Goal: Find specific page/section: Find specific page/section

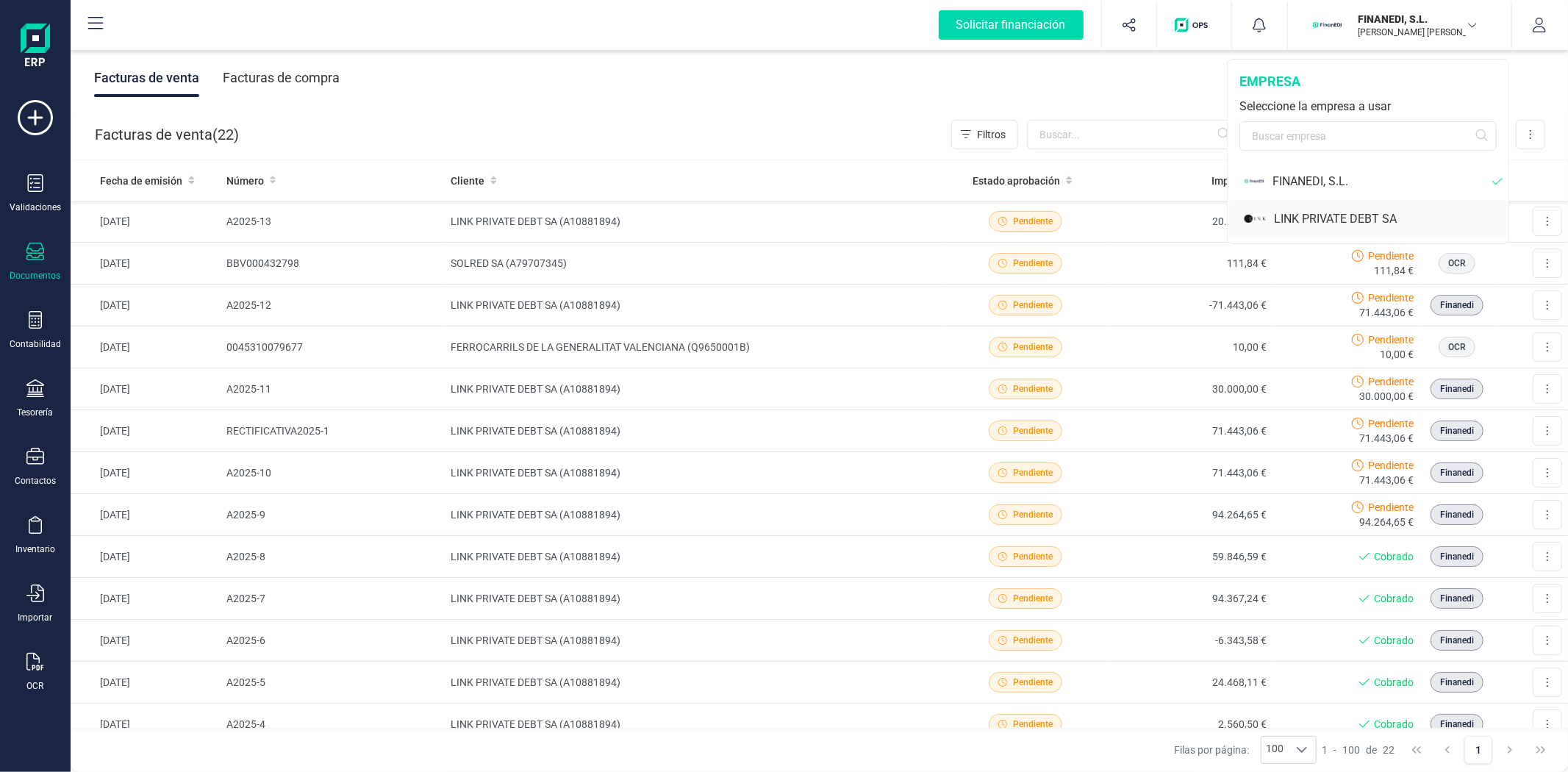
click at [1329, 215] on div "LINK PRIVATE DEBT SA" at bounding box center [1392, 219] width 235 height 18
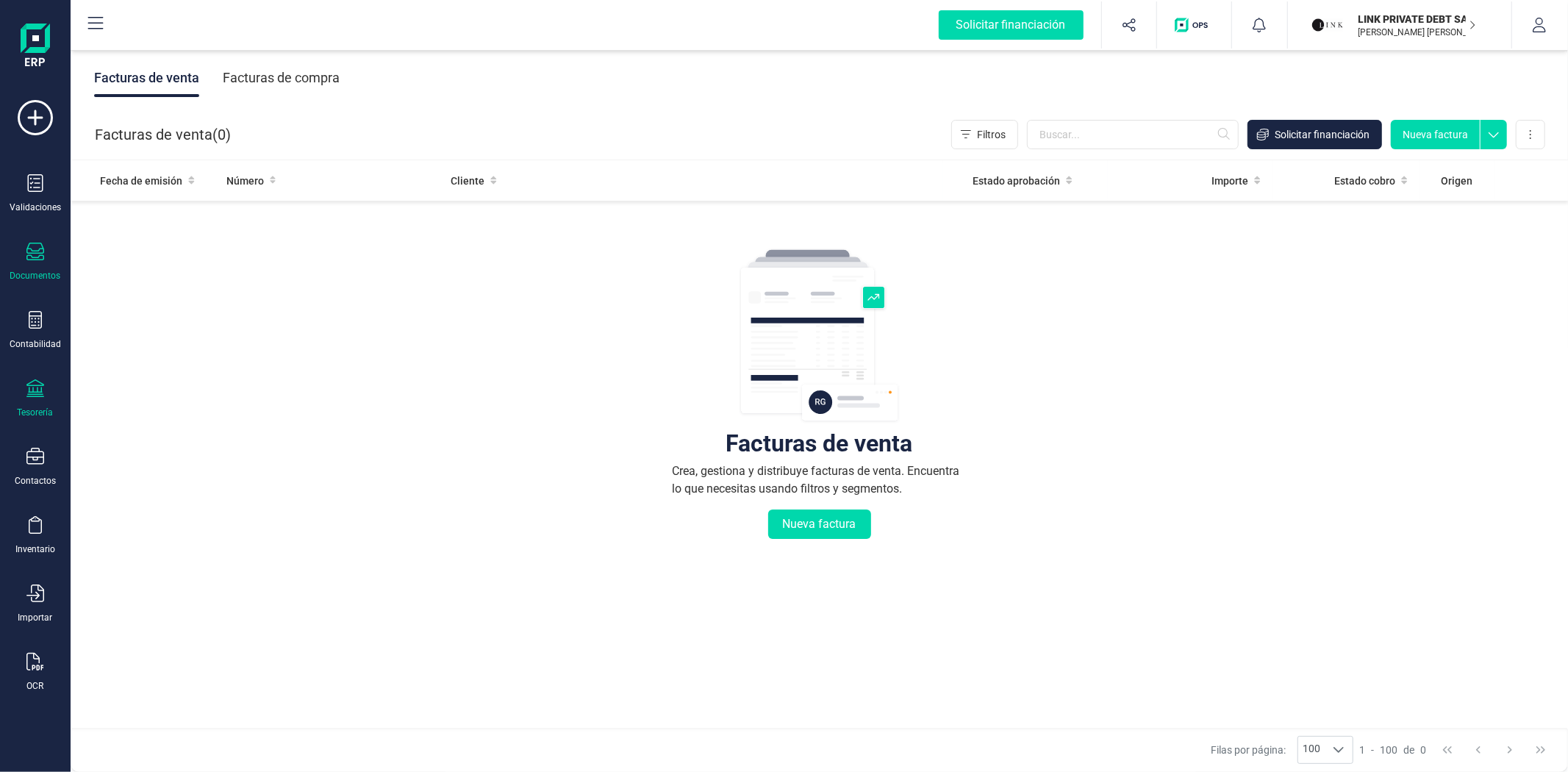
click at [42, 394] on icon at bounding box center [35, 388] width 18 height 18
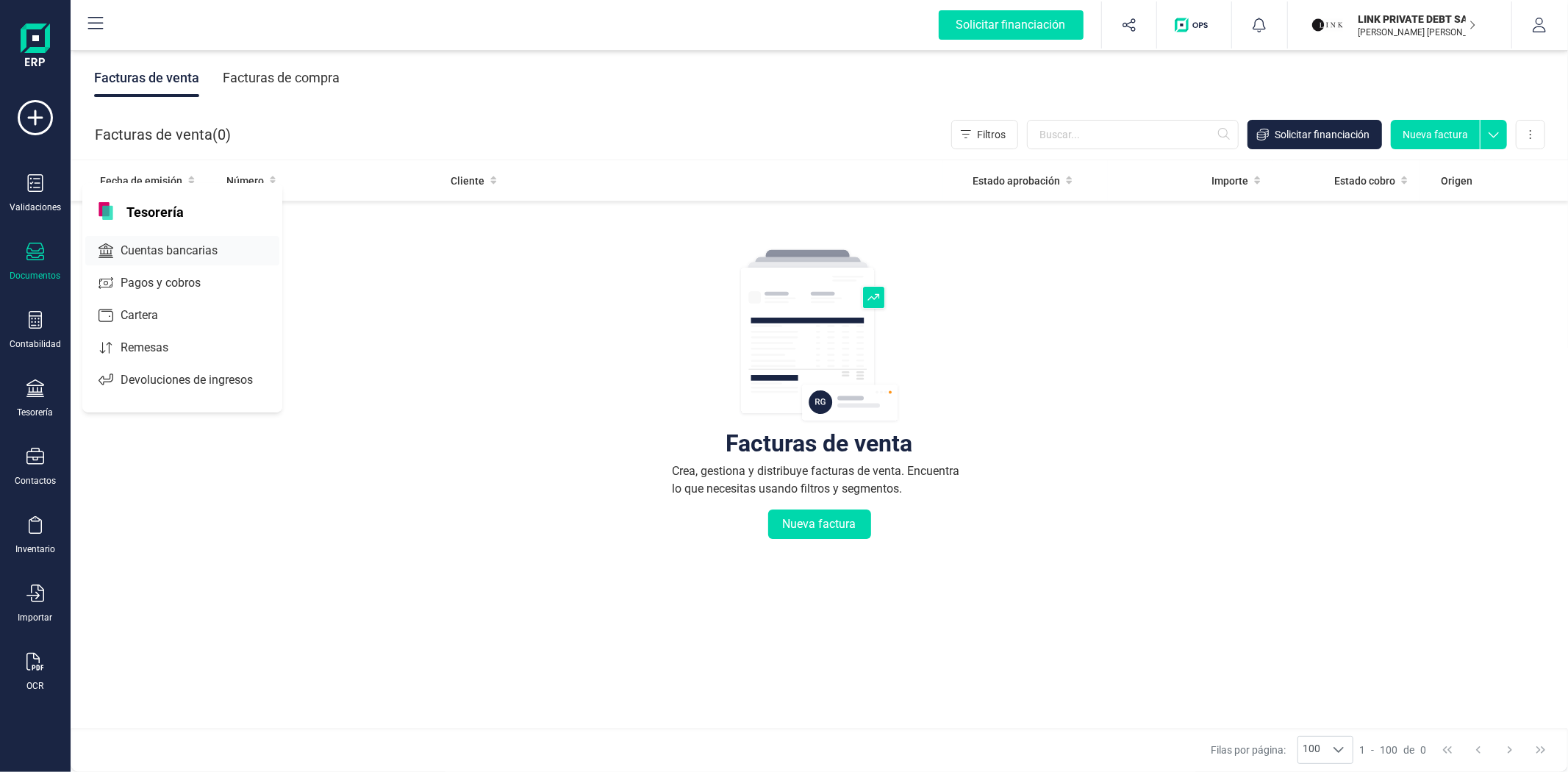
click at [148, 249] on span "Cuentas bancarias" at bounding box center [179, 251] width 129 height 18
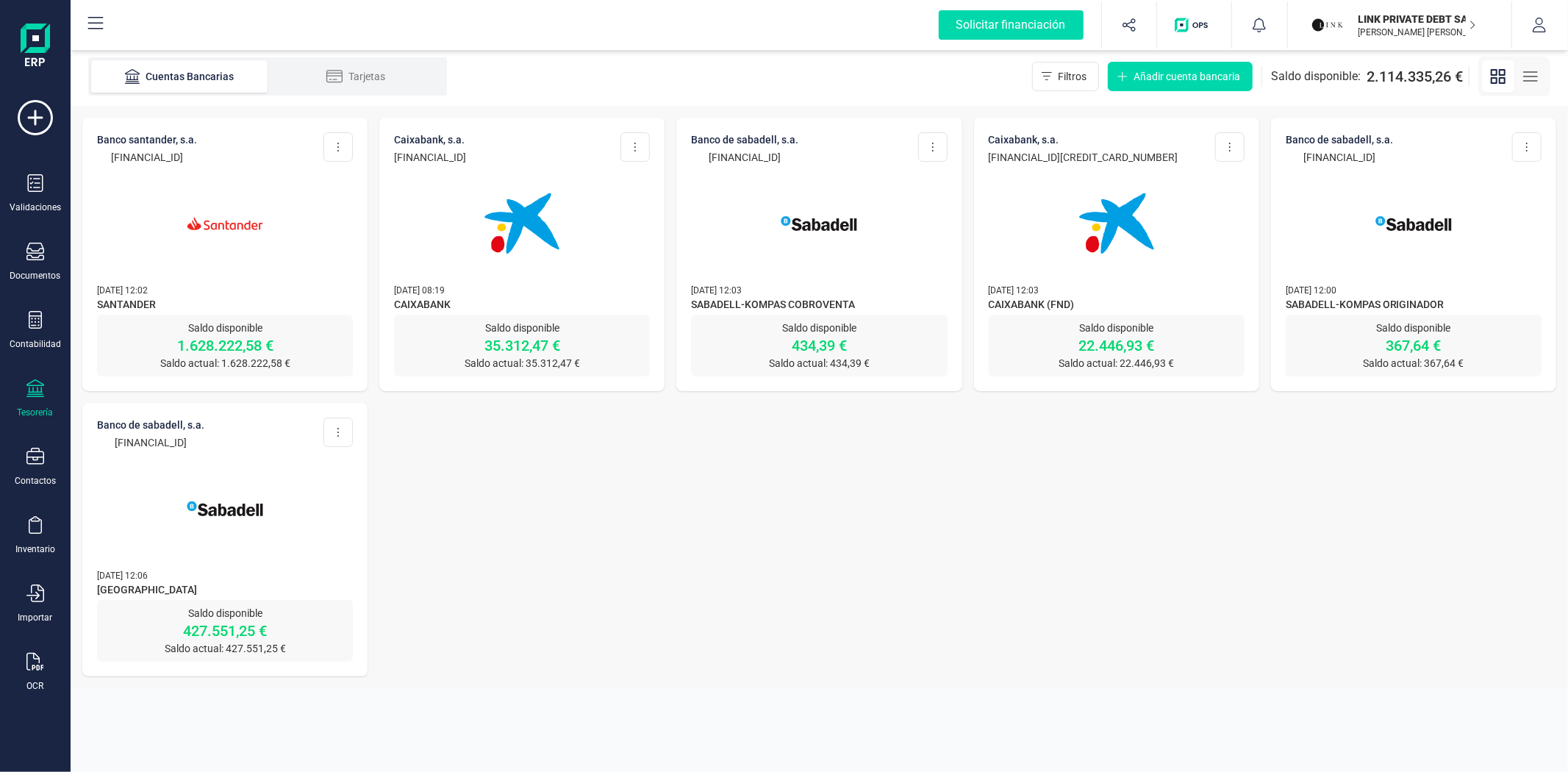
click at [155, 253] on div at bounding box center [225, 214] width 256 height 100
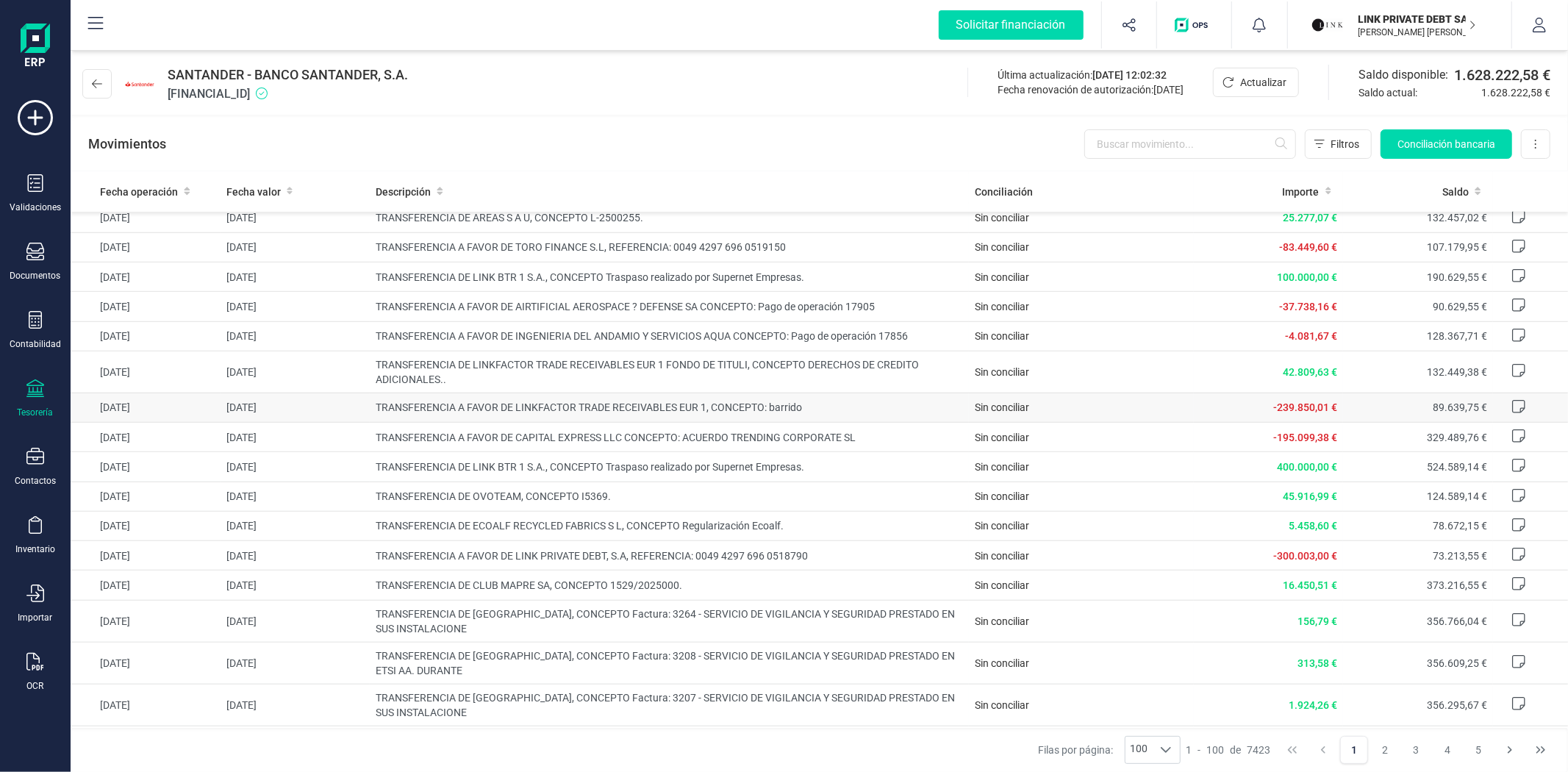
scroll to position [981, 0]
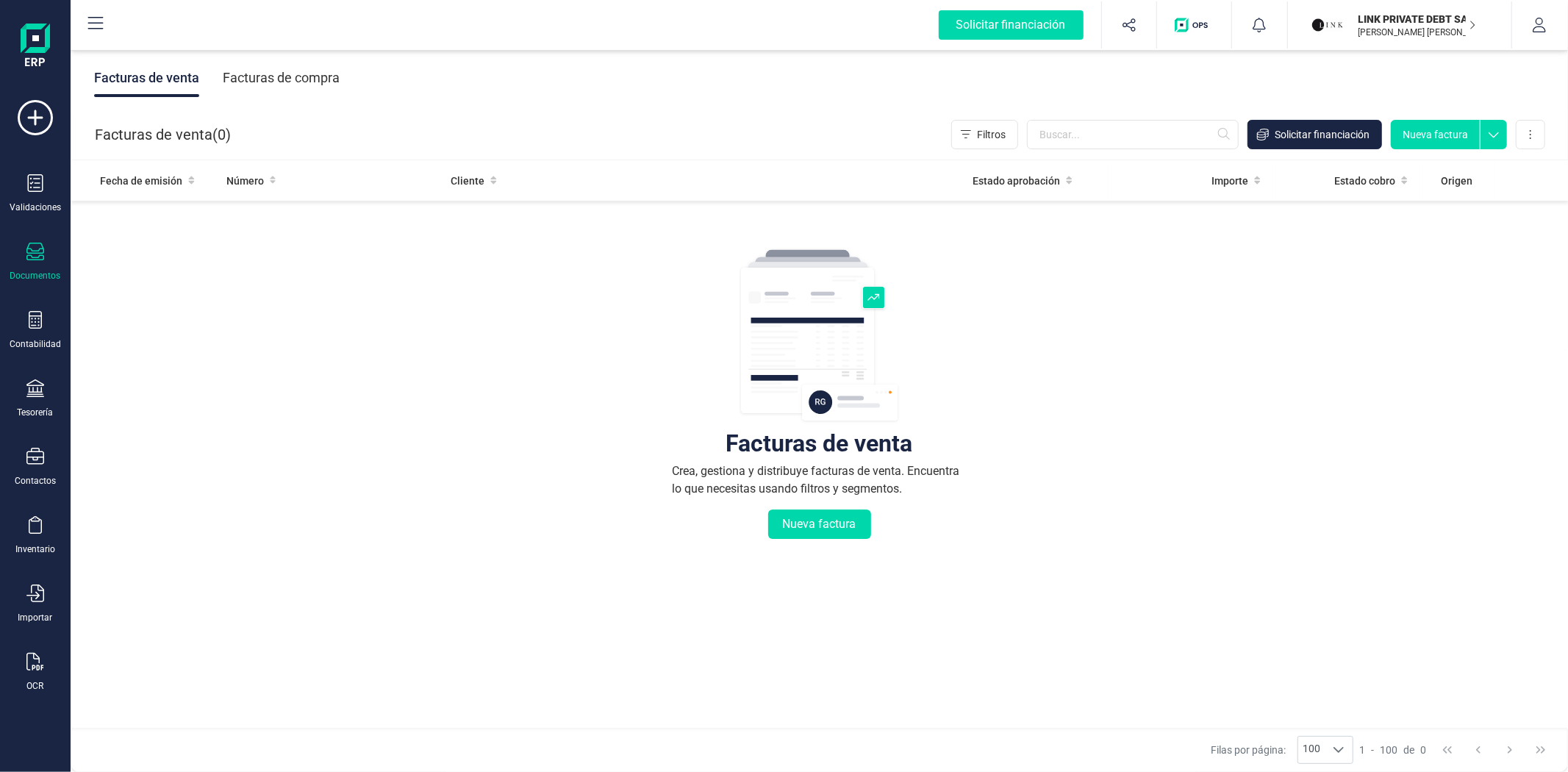
click at [254, 81] on div "Facturas de compra" at bounding box center [281, 78] width 117 height 38
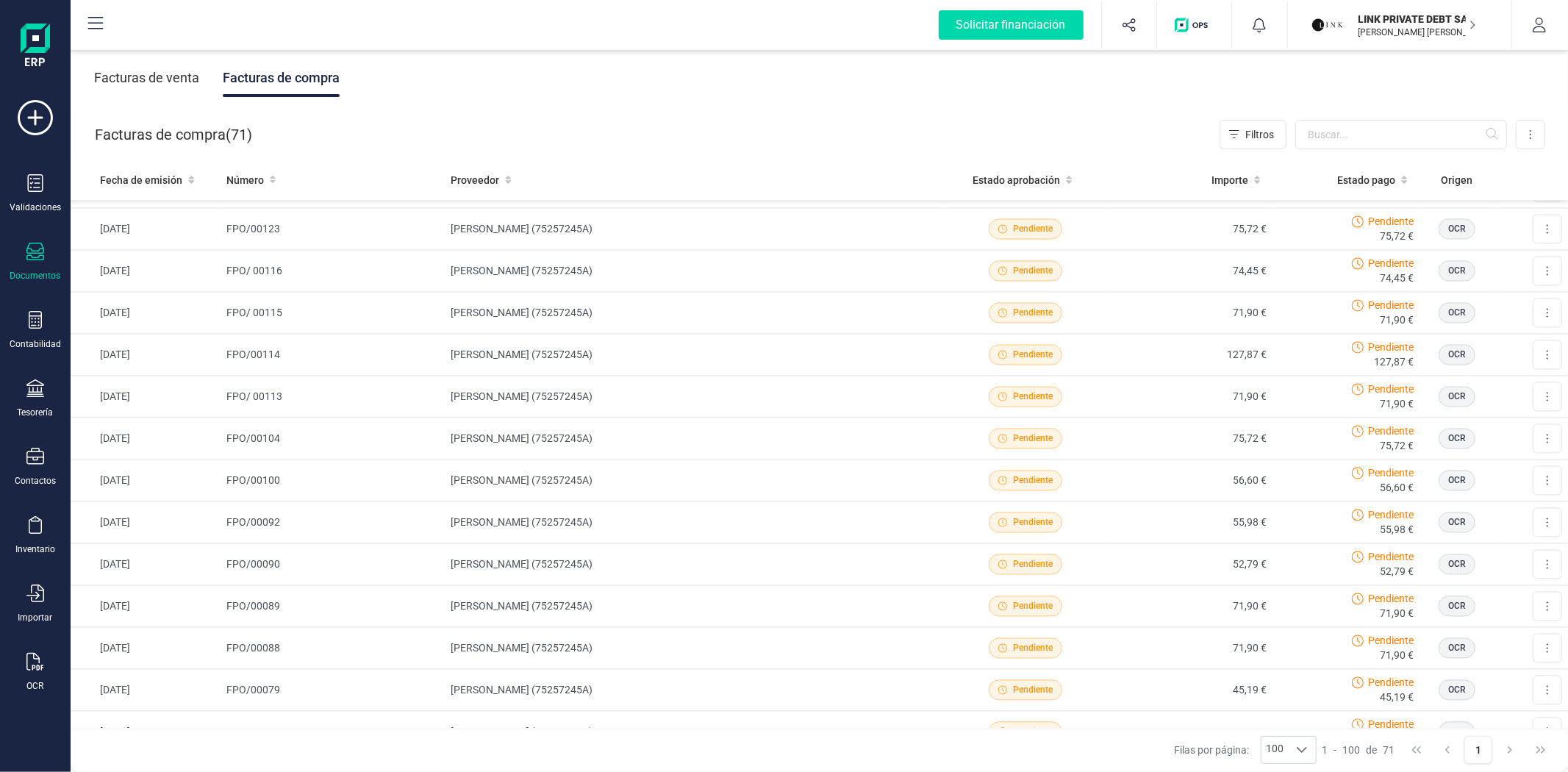
scroll to position [2482, 0]
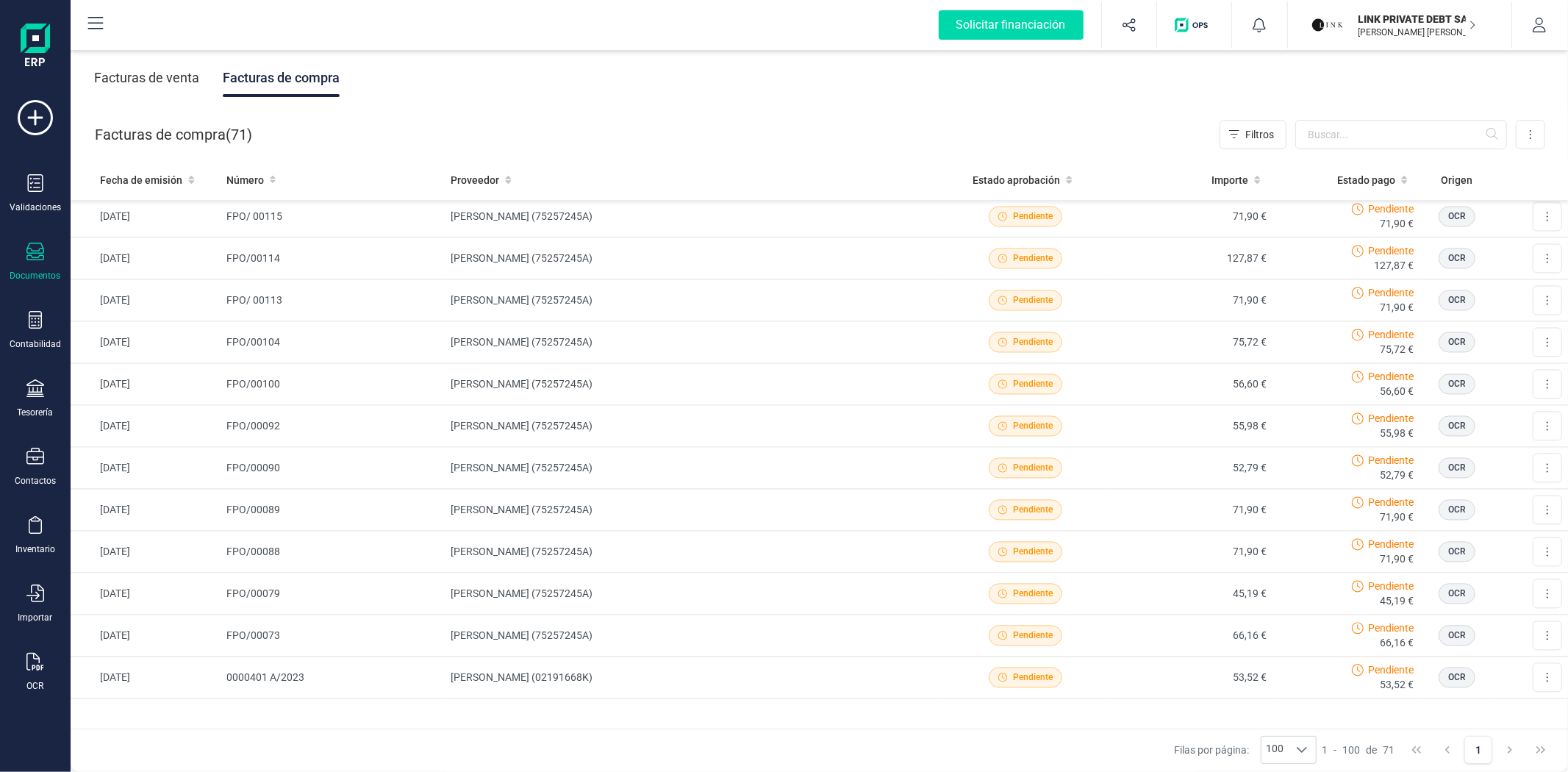
click at [621, 741] on div "[PERSON_NAME] por página: 100 100 100 1 - 100 de 71 1" at bounding box center [819, 751] width 1498 height 44
click at [1282, 747] on span "100" at bounding box center [1274, 750] width 27 height 27
click at [1284, 722] on span "100" at bounding box center [1282, 717] width 18 height 15
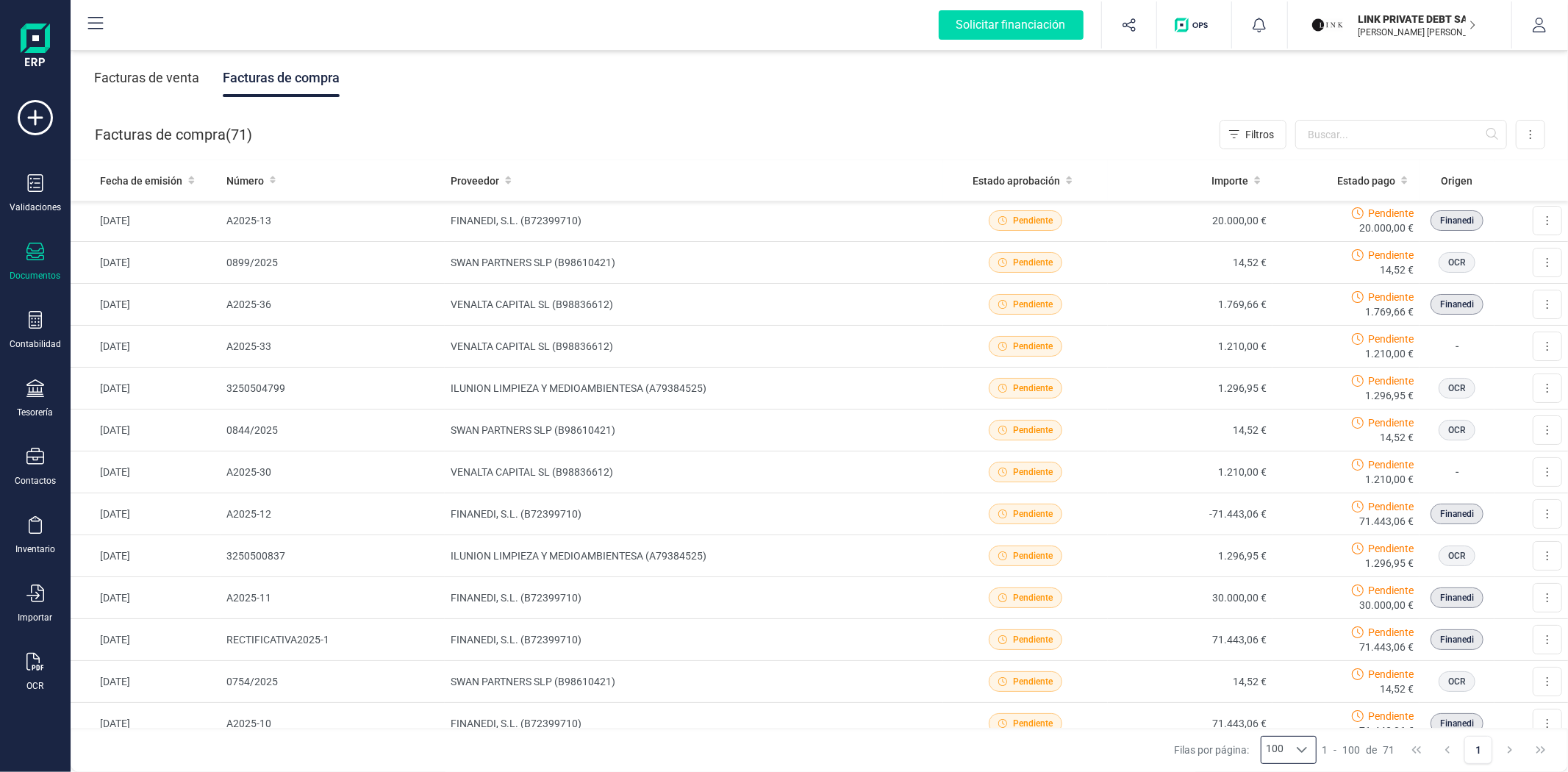
scroll to position [0, 0]
click at [880, 135] on div "Facturas de compra ( 71 ) Filtros Importar Carga masiva (Excel) Factura electró…" at bounding box center [820, 135] width 1498 height 50
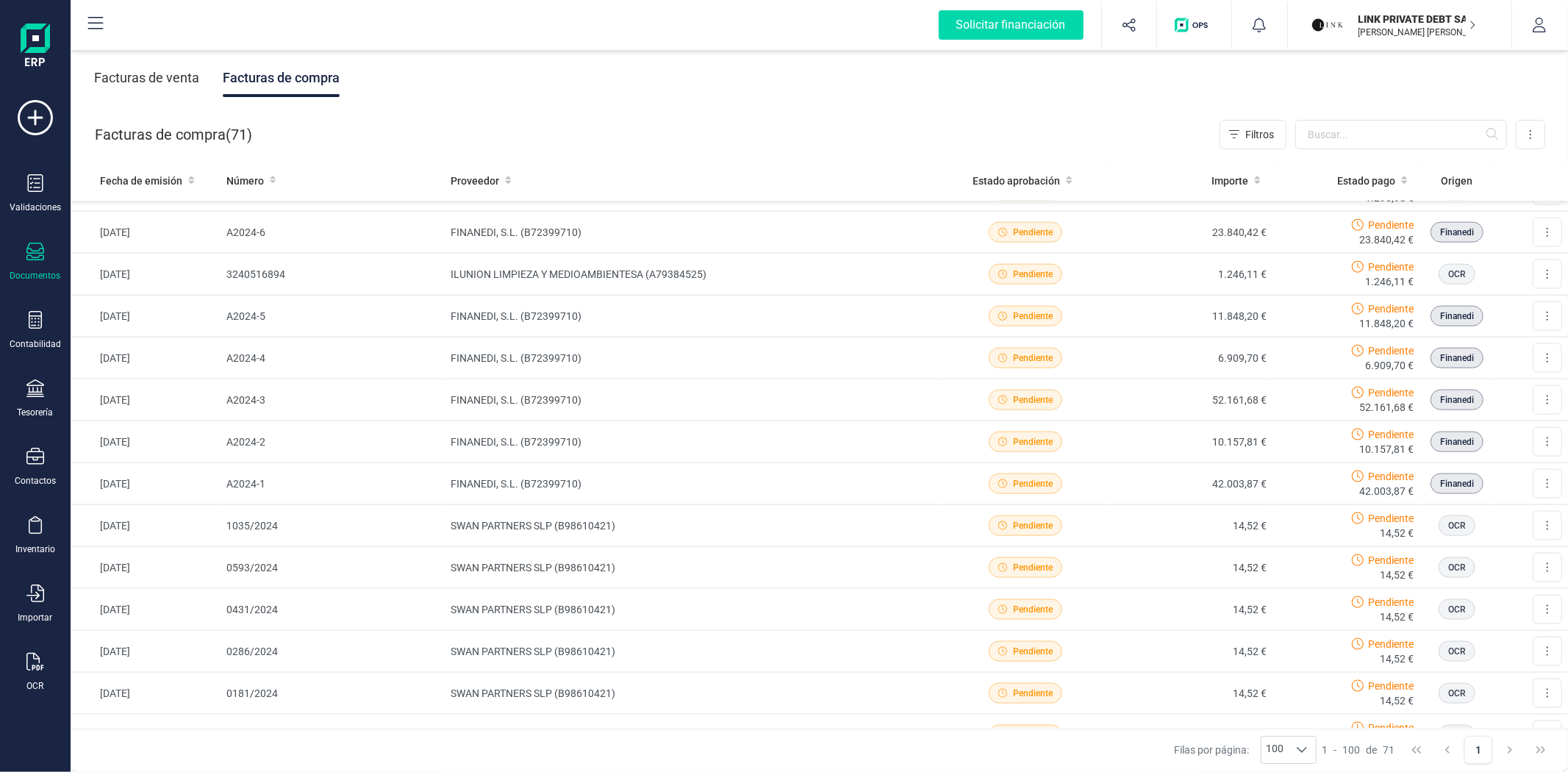
scroll to position [1635, 0]
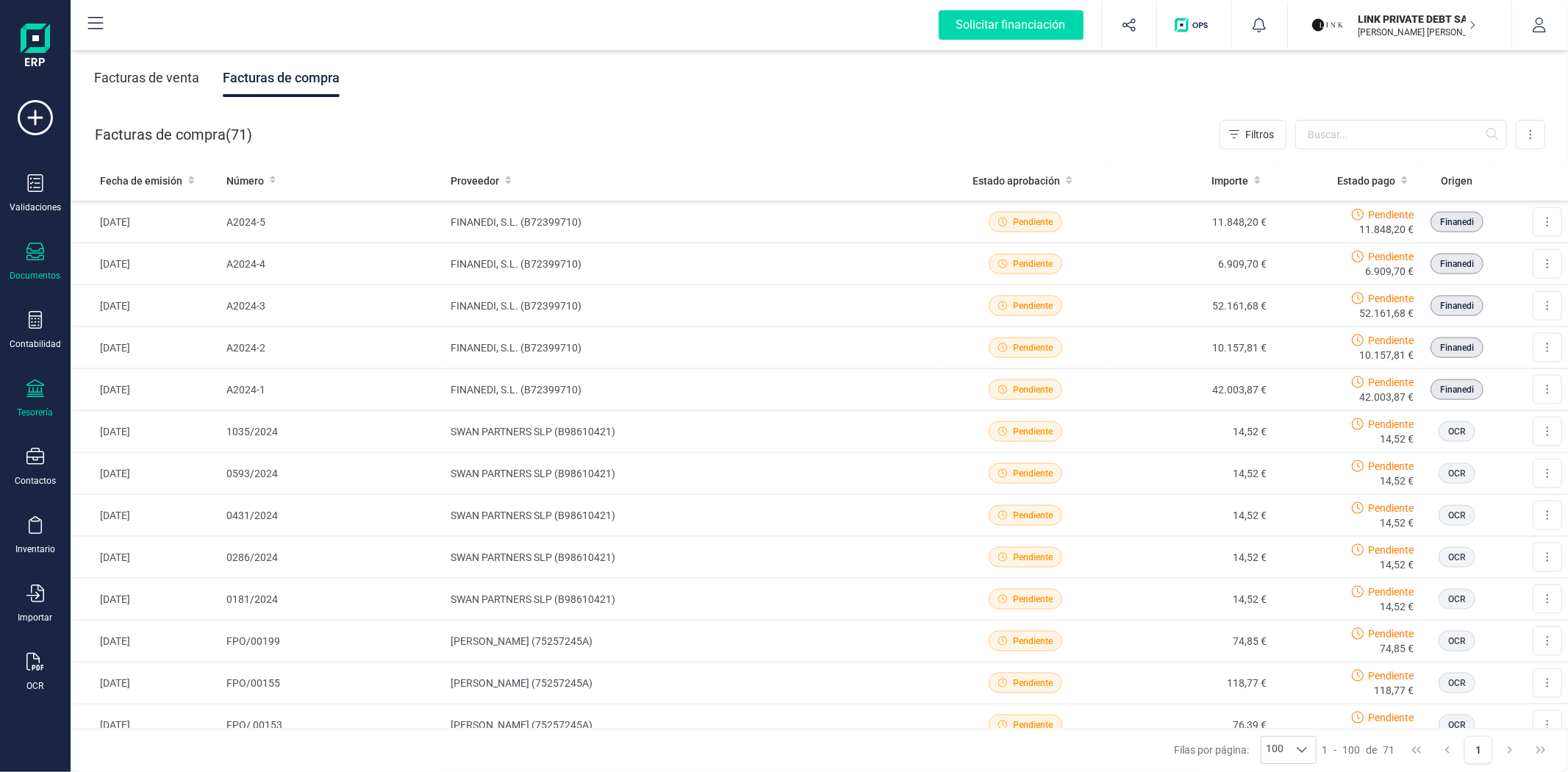
click at [35, 400] on div at bounding box center [35, 390] width 18 height 21
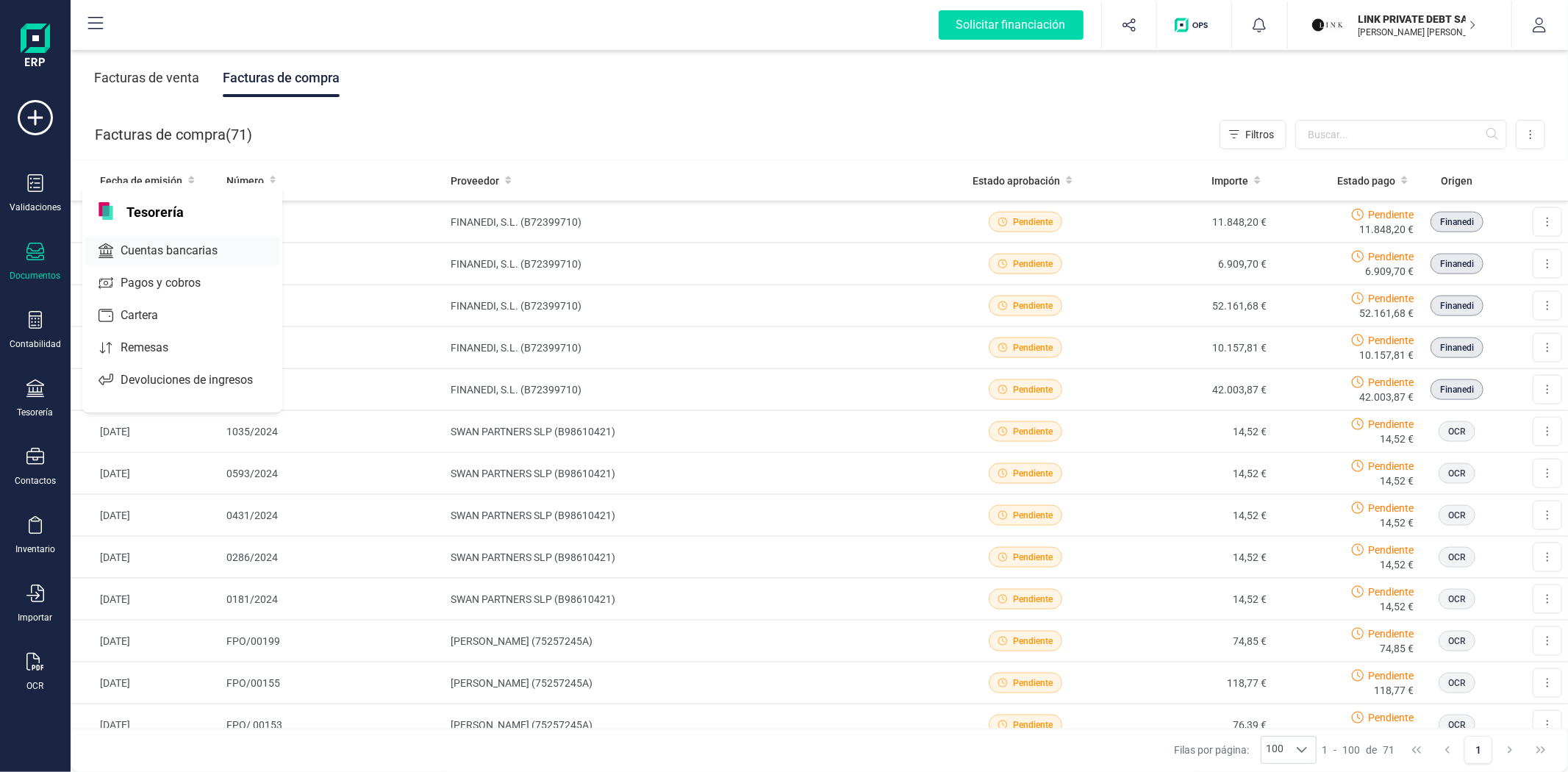
click at [188, 246] on span "Cuentas bancarias" at bounding box center [179, 251] width 129 height 18
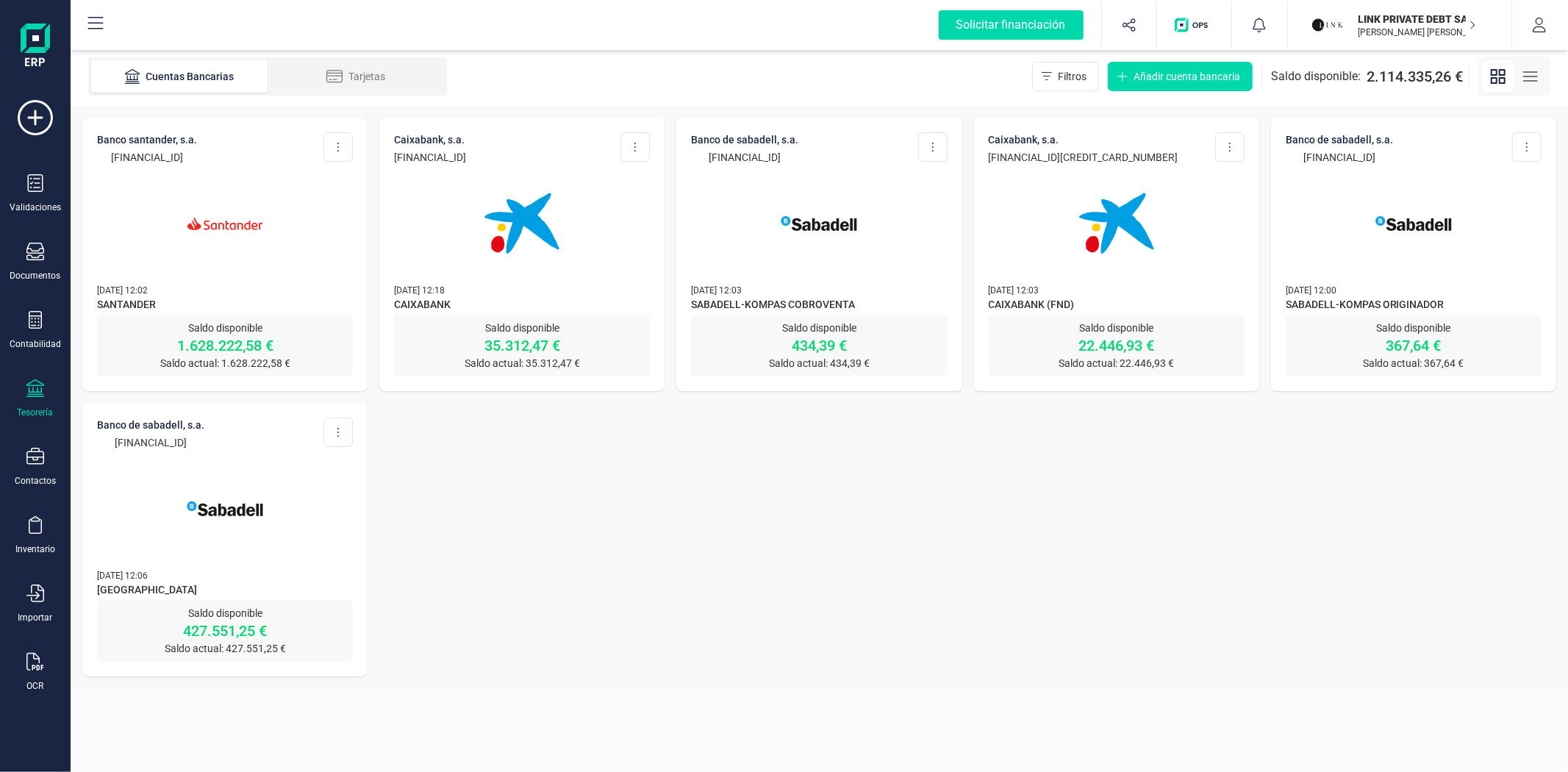
click at [188, 246] on img at bounding box center [225, 224] width 124 height 124
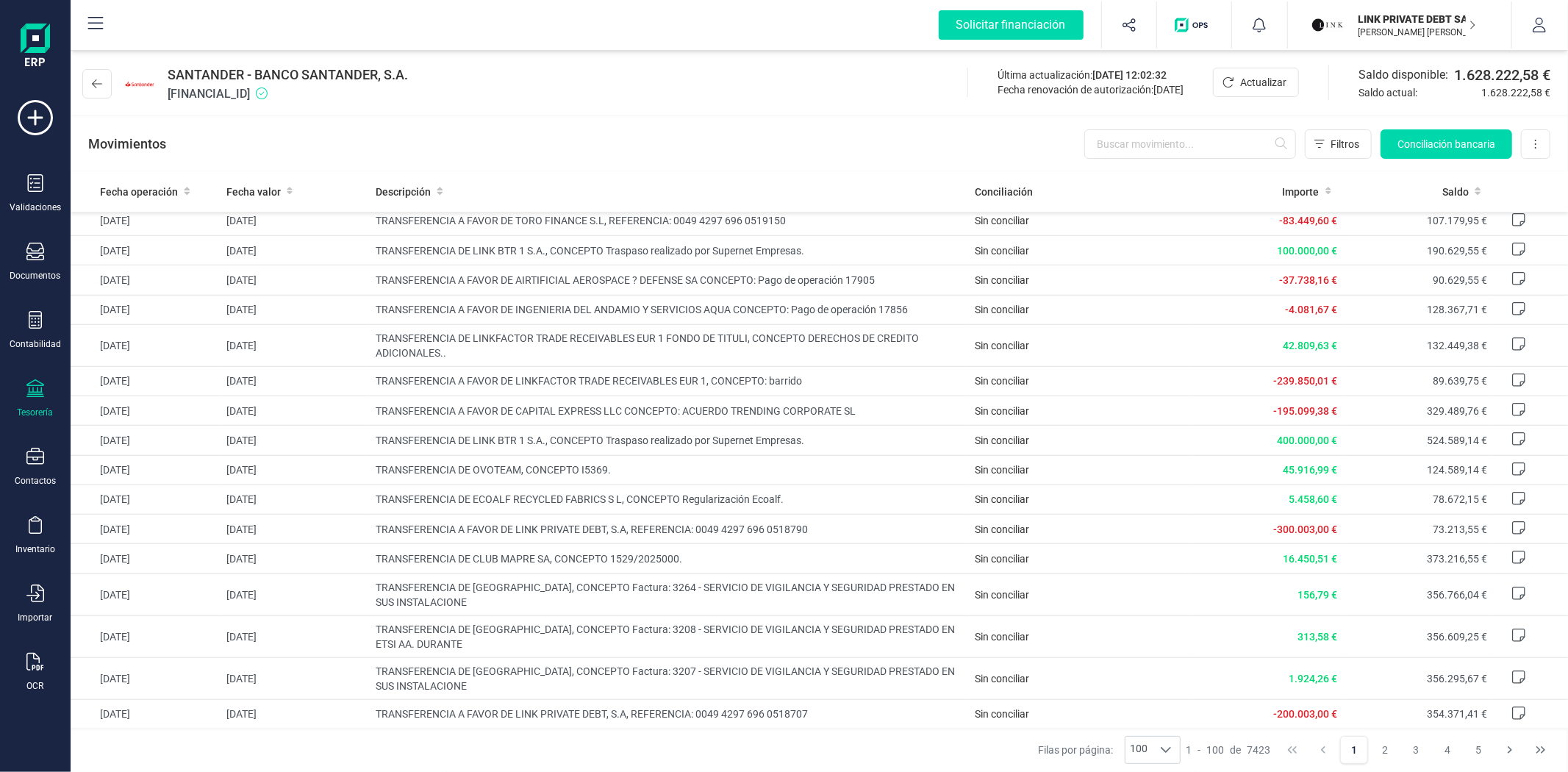
scroll to position [981, 0]
